Goal: Find specific page/section: Find specific page/section

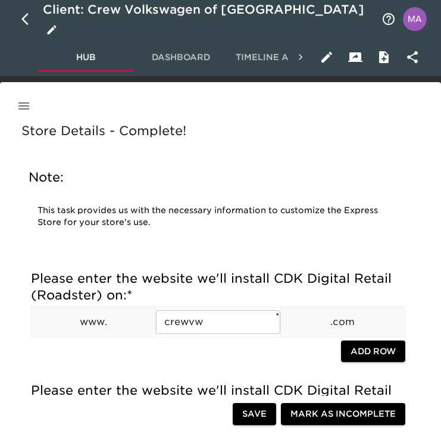
scroll to position [1131, 0]
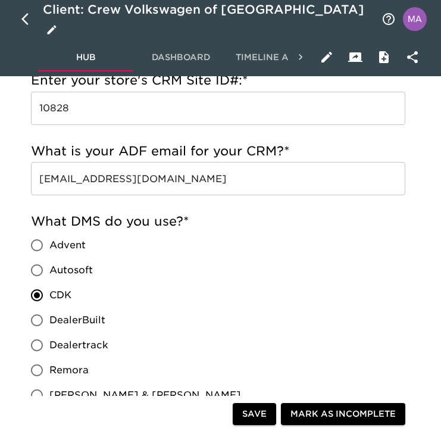
click at [21, 18] on icon "button" at bounding box center [28, 19] width 14 height 14
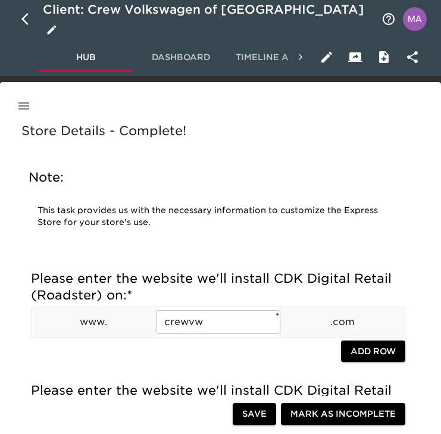
select select "10"
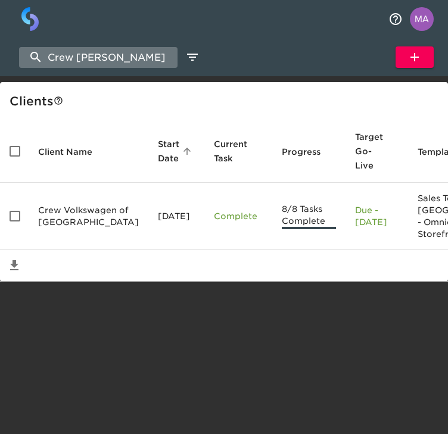
click at [107, 53] on input "Crew [PERSON_NAME]" at bounding box center [98, 57] width 158 height 21
type input "\"
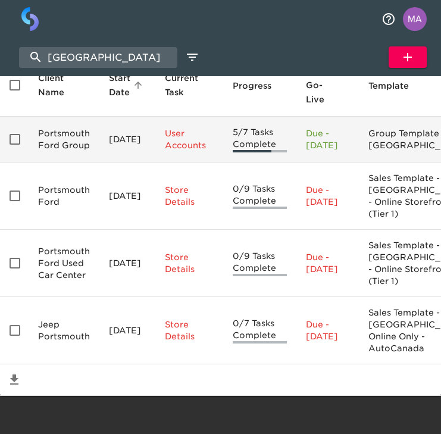
scroll to position [154, 0]
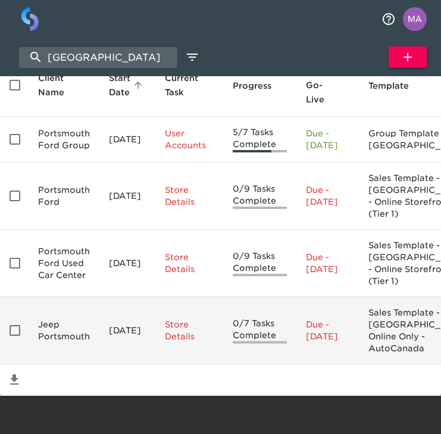
type input "[GEOGRAPHIC_DATA]"
click at [57, 309] on td "Jeep Portsmouth" at bounding box center [64, 330] width 71 height 67
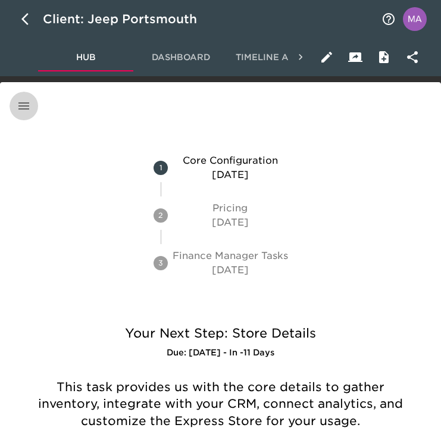
click at [21, 101] on icon "button" at bounding box center [24, 106] width 14 height 14
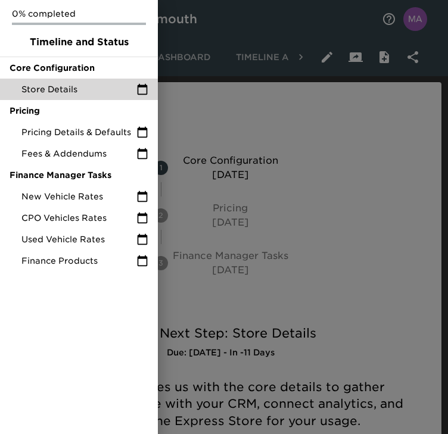
click at [48, 95] on span "Store Details" at bounding box center [78, 89] width 115 height 12
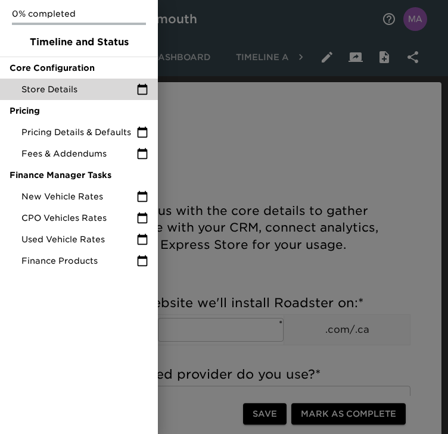
click at [245, 159] on div at bounding box center [224, 217] width 448 height 434
